Goal: Navigation & Orientation: Understand site structure

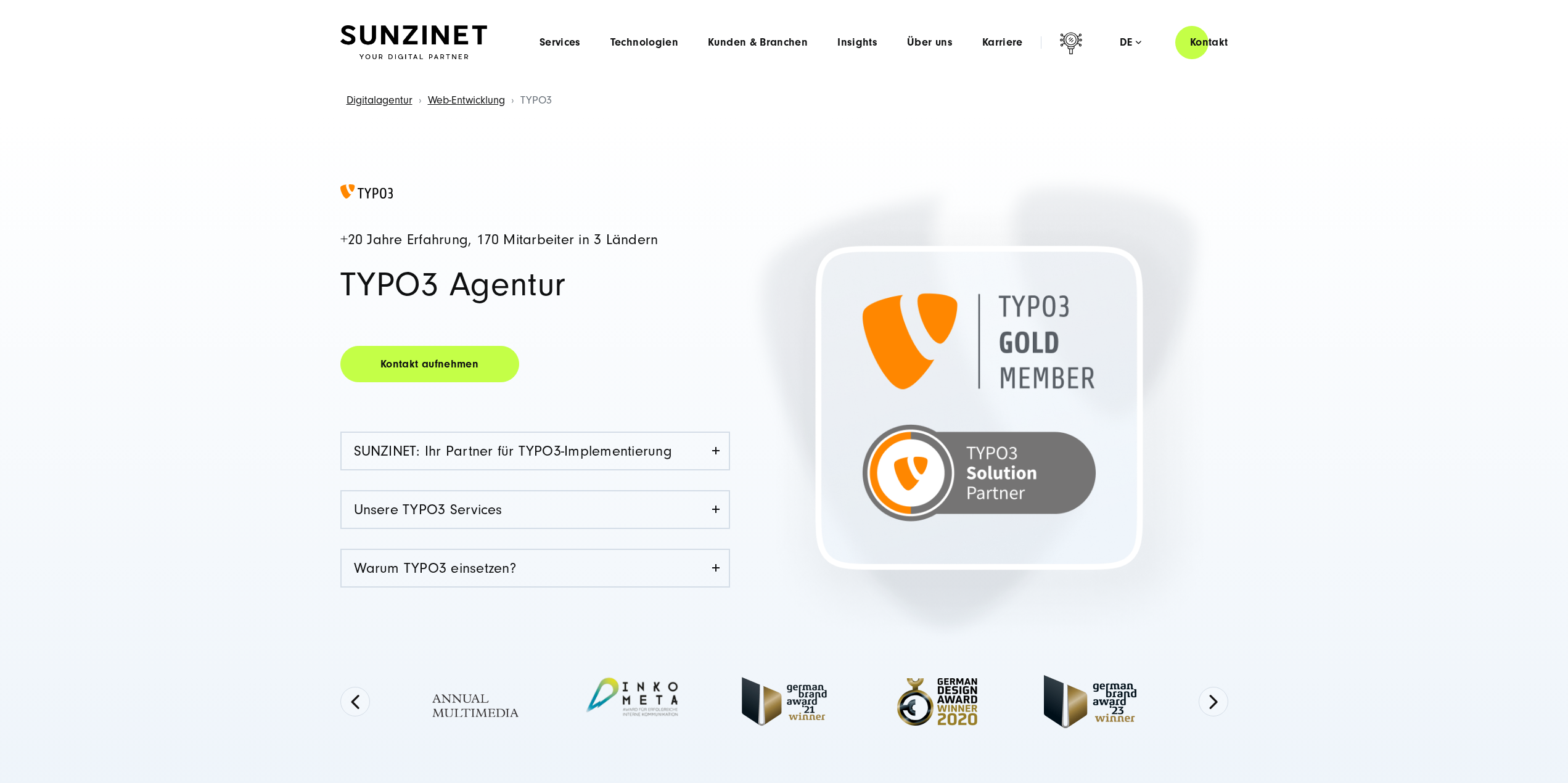
click at [443, 35] on img at bounding box center [413, 42] width 147 height 35
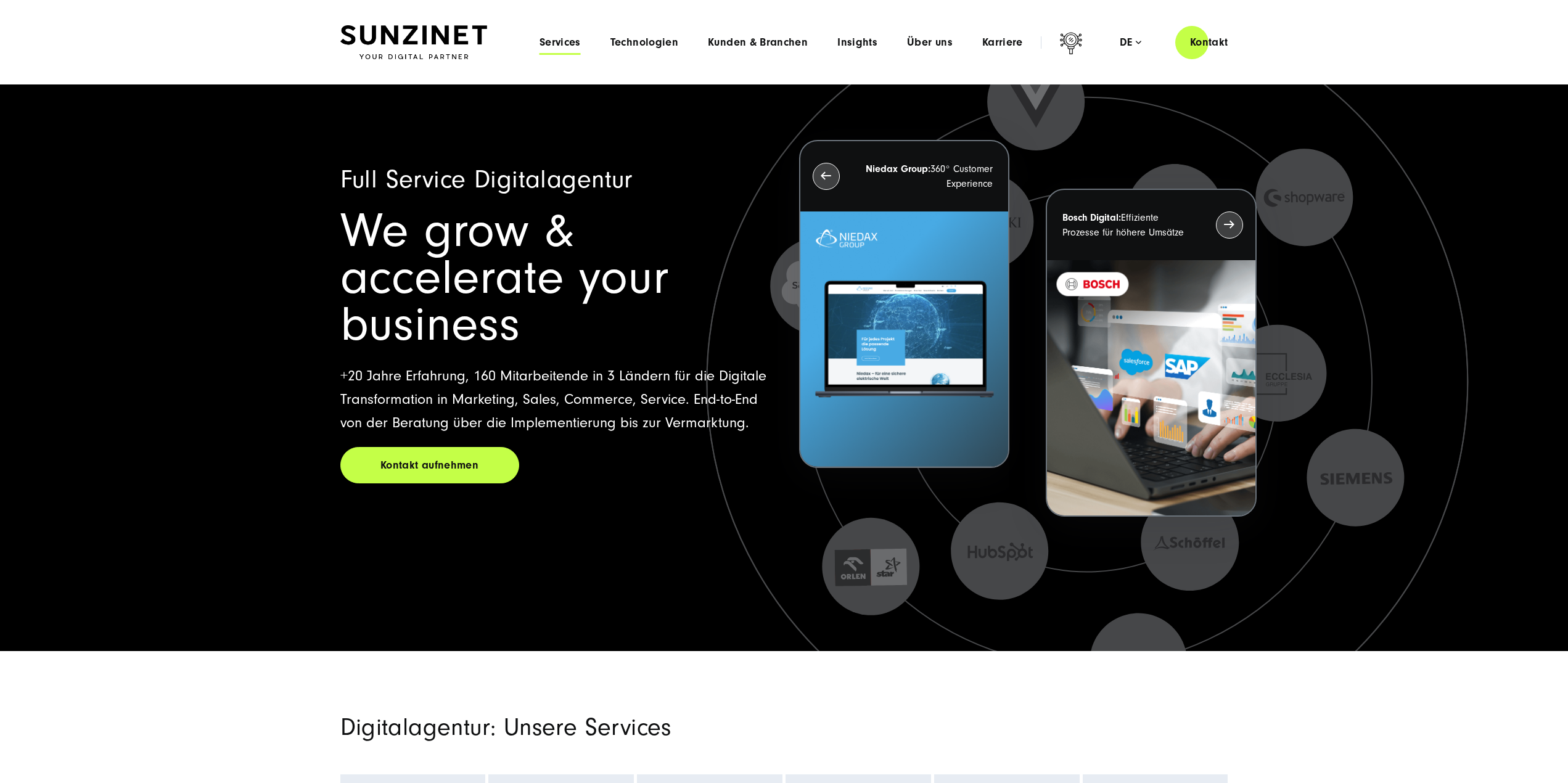
click at [546, 47] on span "Services" at bounding box center [560, 42] width 41 height 12
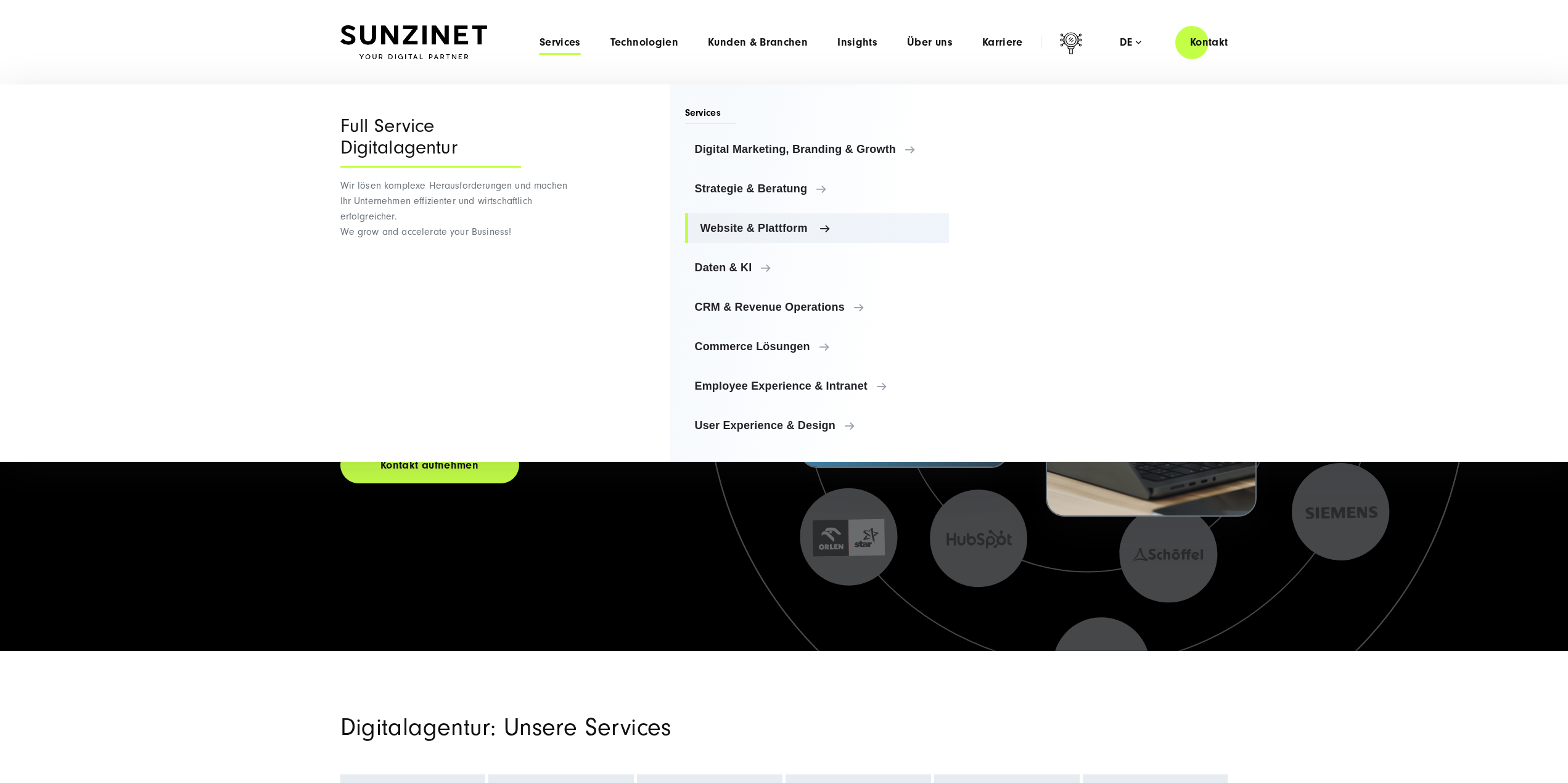
click at [758, 232] on span "Website & Plattform" at bounding box center [820, 228] width 239 height 12
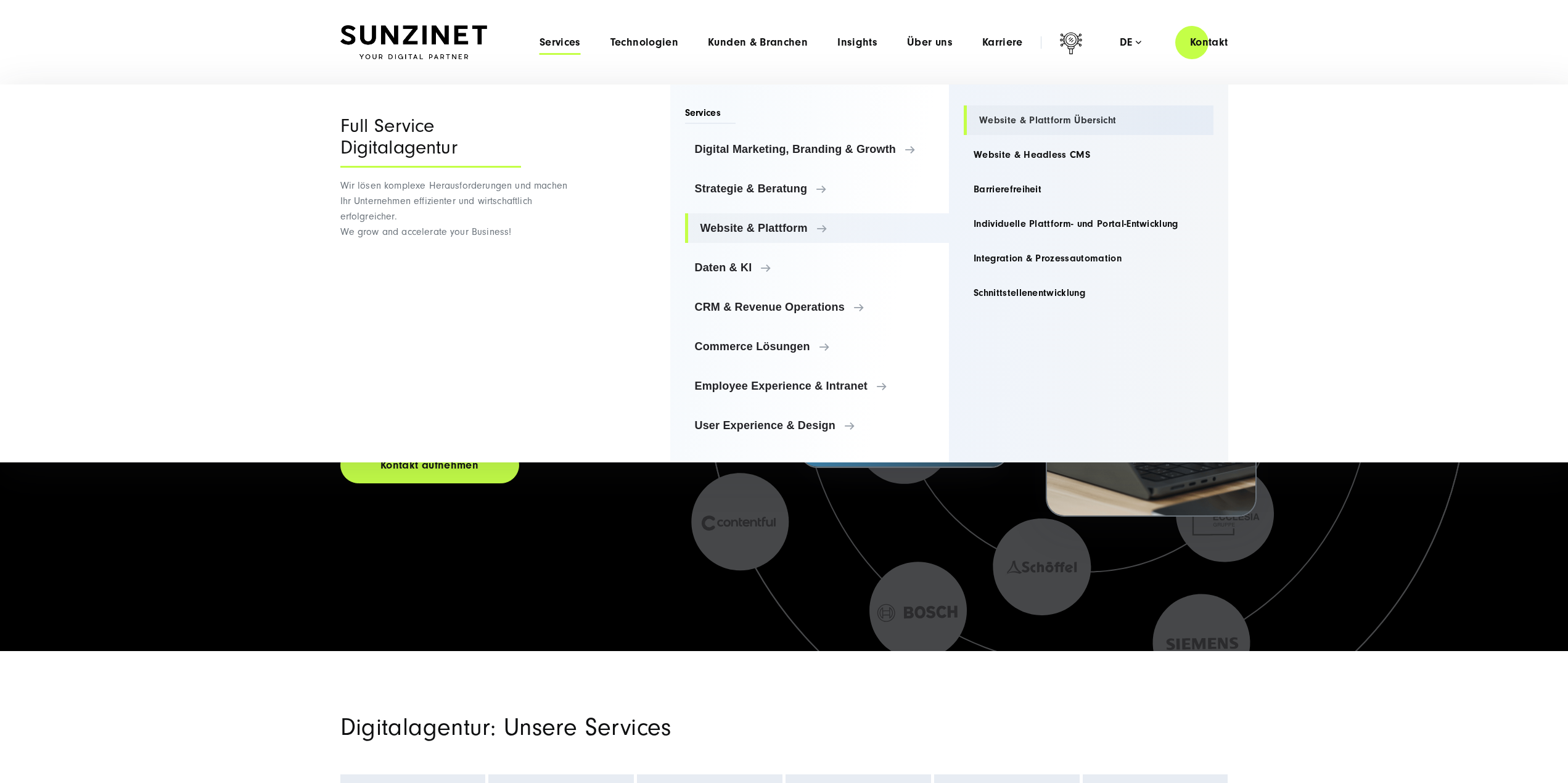
click at [1059, 117] on link "Website & Plattform Übersicht" at bounding box center [1088, 120] width 250 height 30
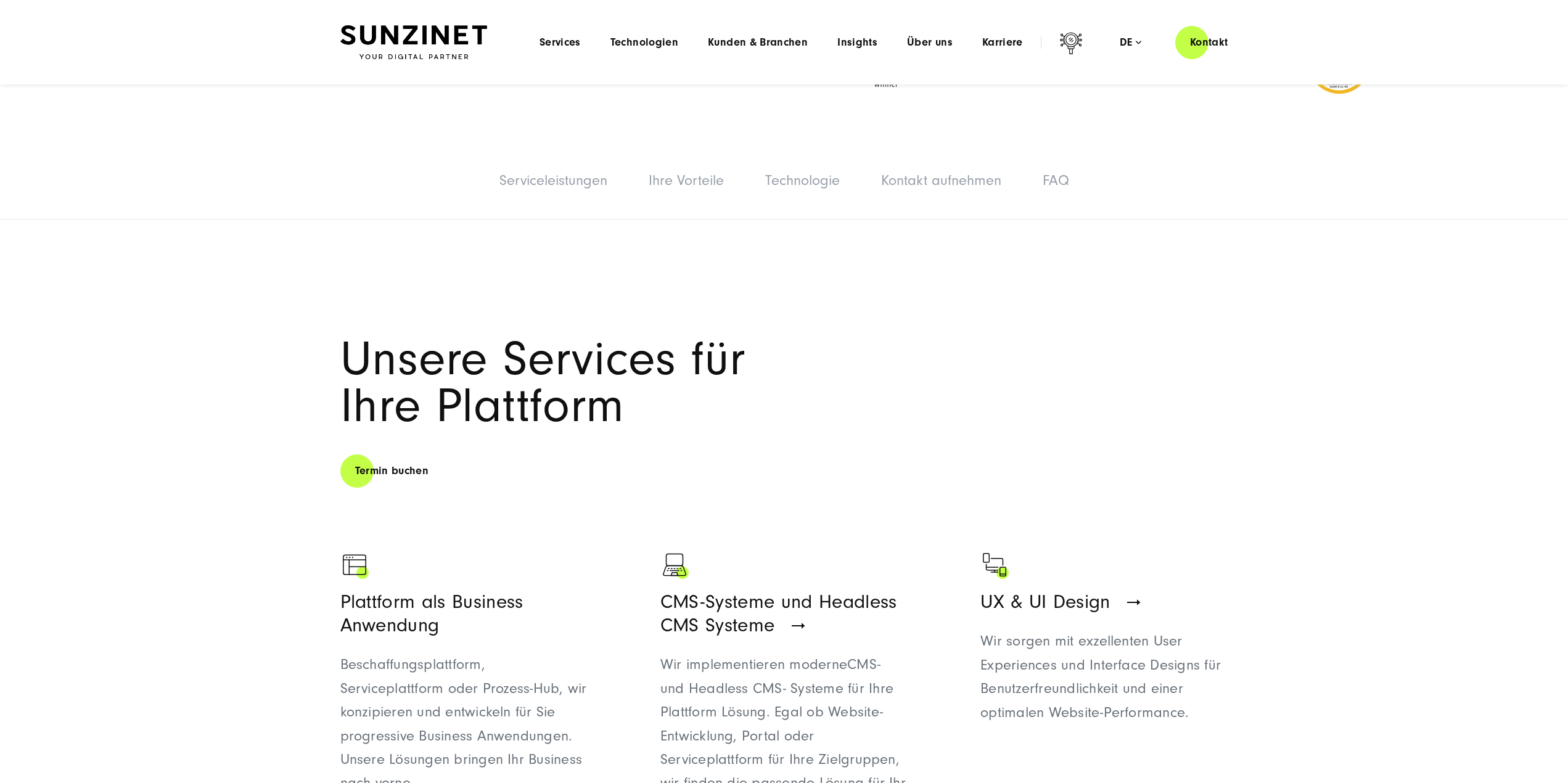
scroll to position [185, 0]
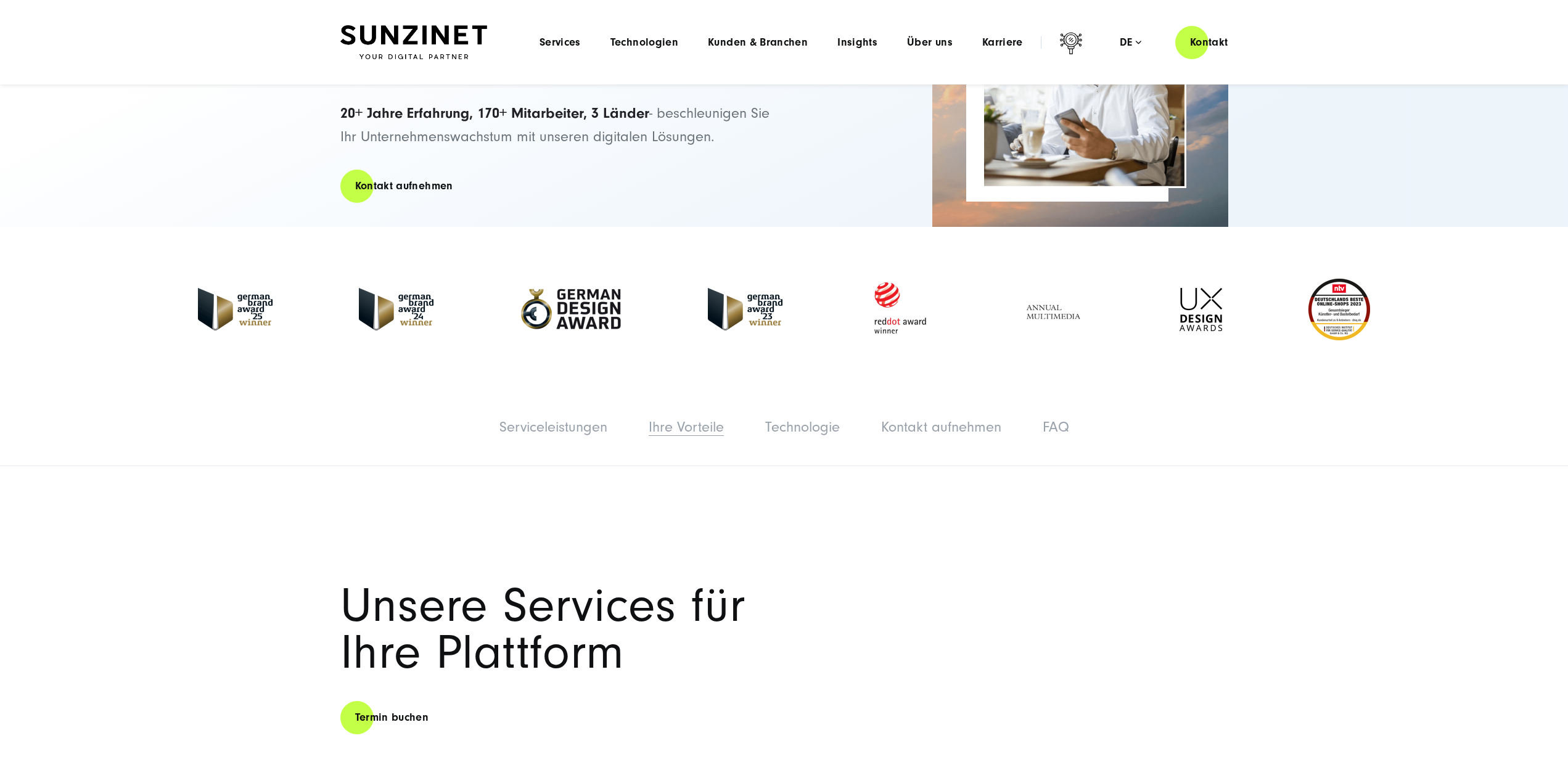
click at [663, 431] on link "Ihre Vorteile" at bounding box center [686, 427] width 75 height 17
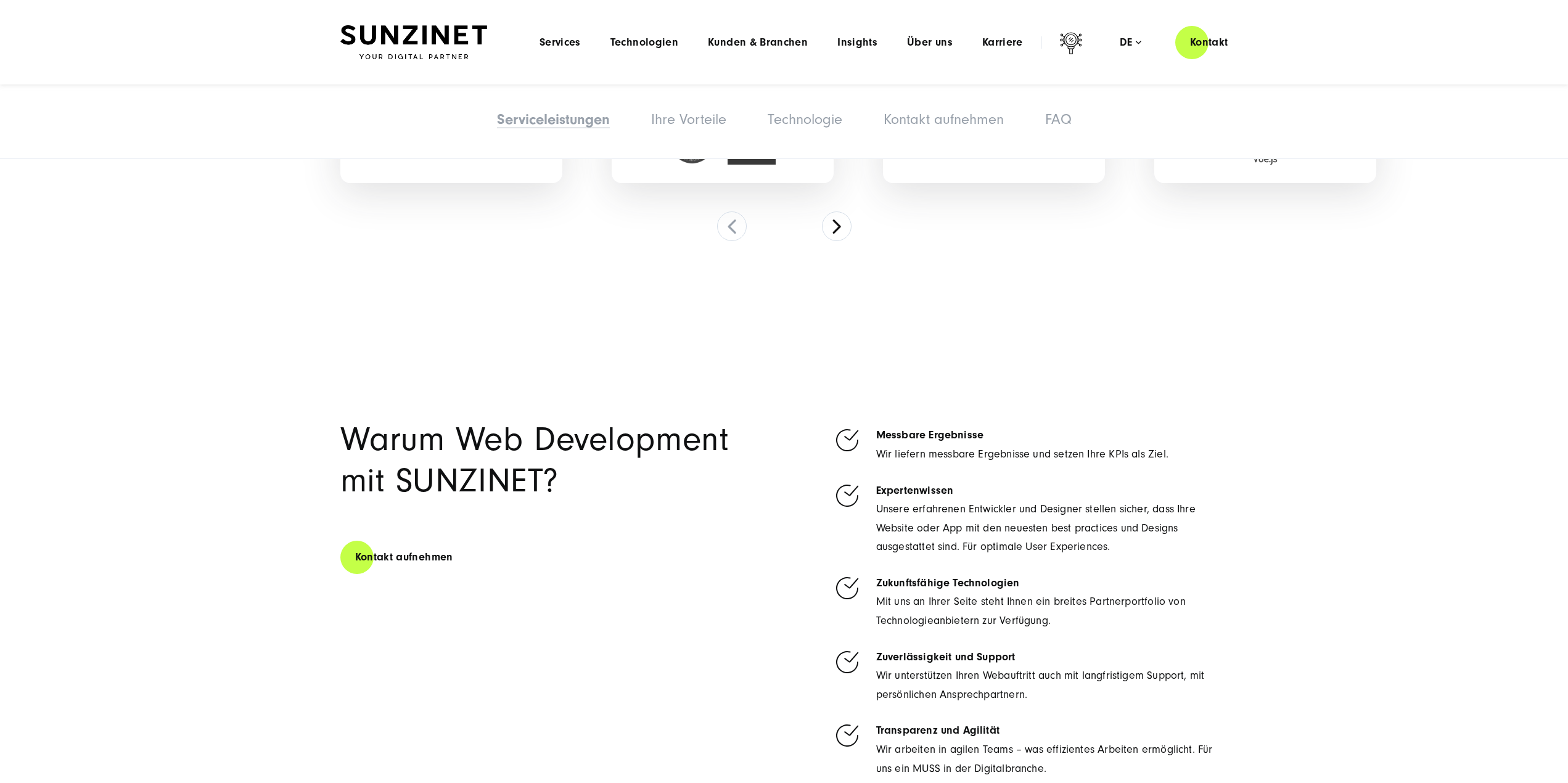
scroll to position [3967, 0]
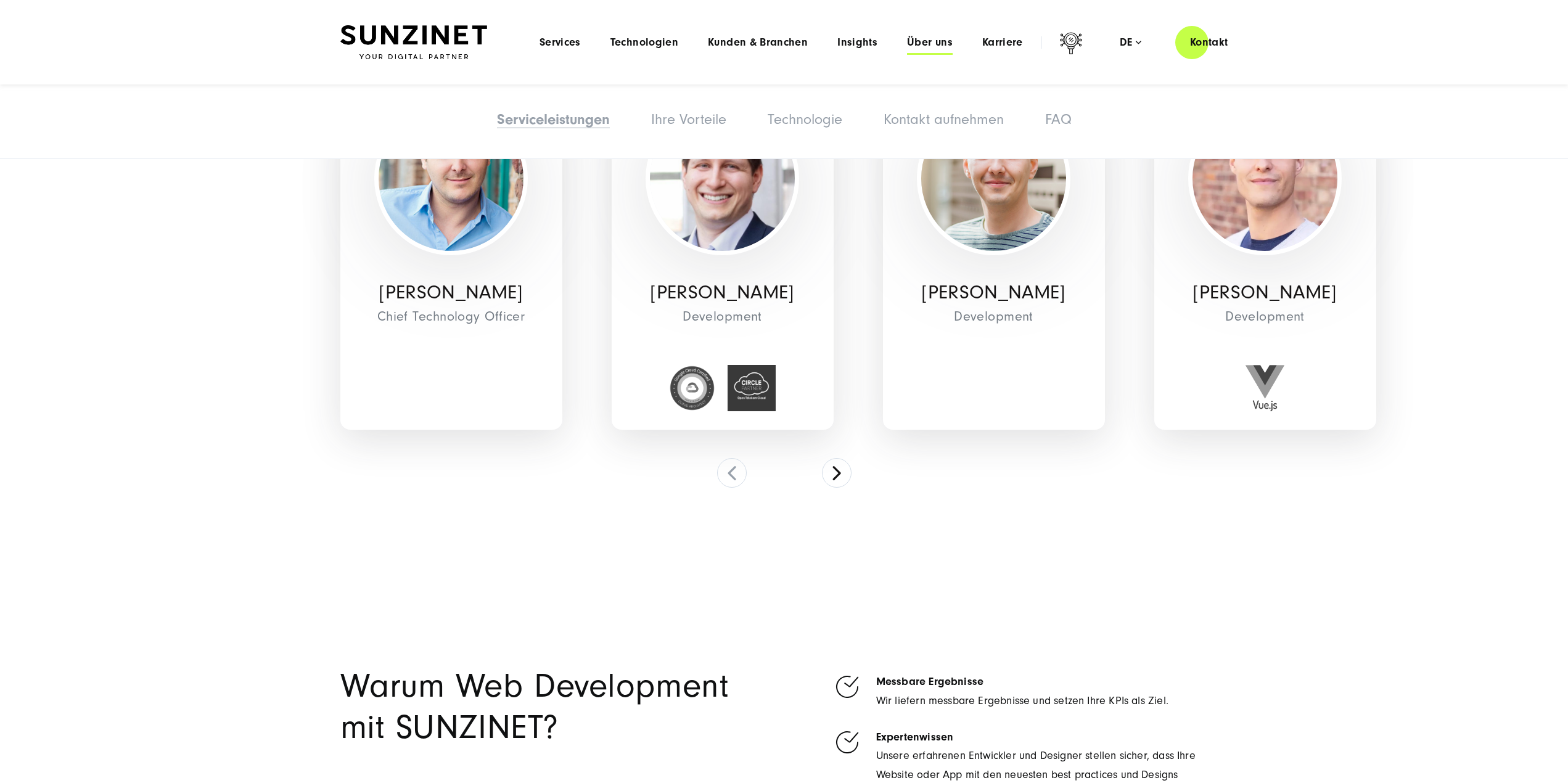
click at [935, 45] on span "Über uns" at bounding box center [929, 42] width 45 height 12
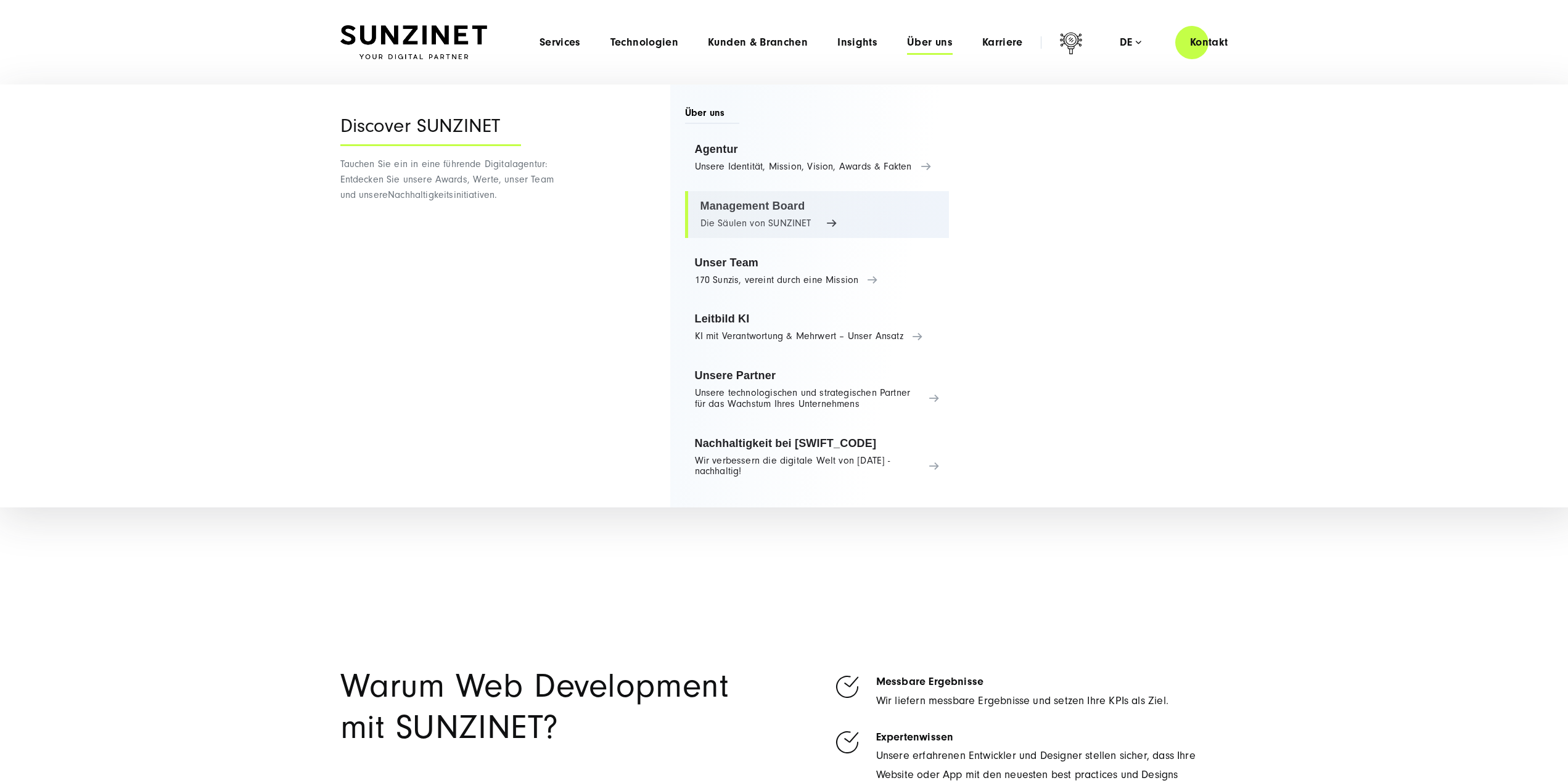
click at [749, 206] on link "Management Board Die Säulen von SUNZINET" at bounding box center [817, 215] width 264 height 47
